Goal: Find specific page/section: Find specific page/section

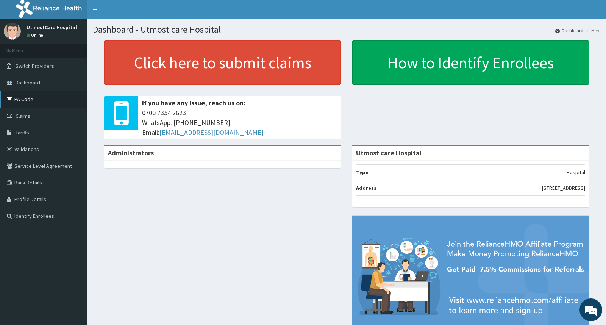
click at [38, 92] on link "PA Code" at bounding box center [43, 99] width 87 height 17
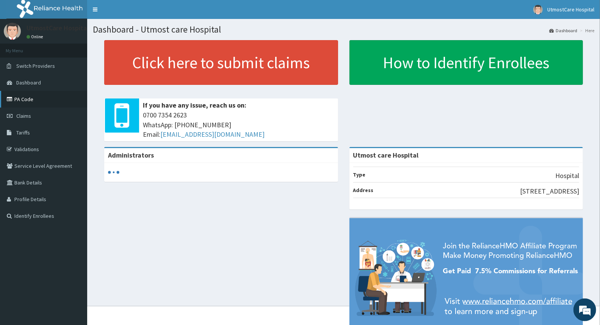
click at [9, 99] on icon at bounding box center [11, 99] width 8 height 5
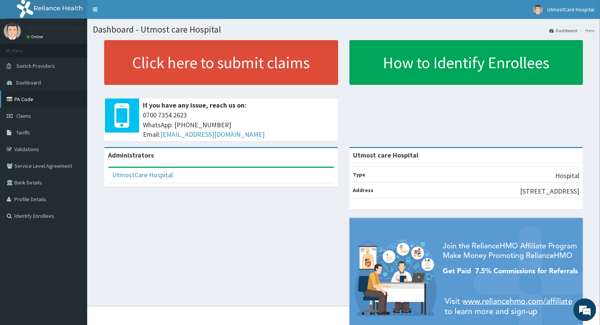
click at [44, 96] on link "PA Code" at bounding box center [43, 99] width 87 height 17
